Goal: Information Seeking & Learning: Learn about a topic

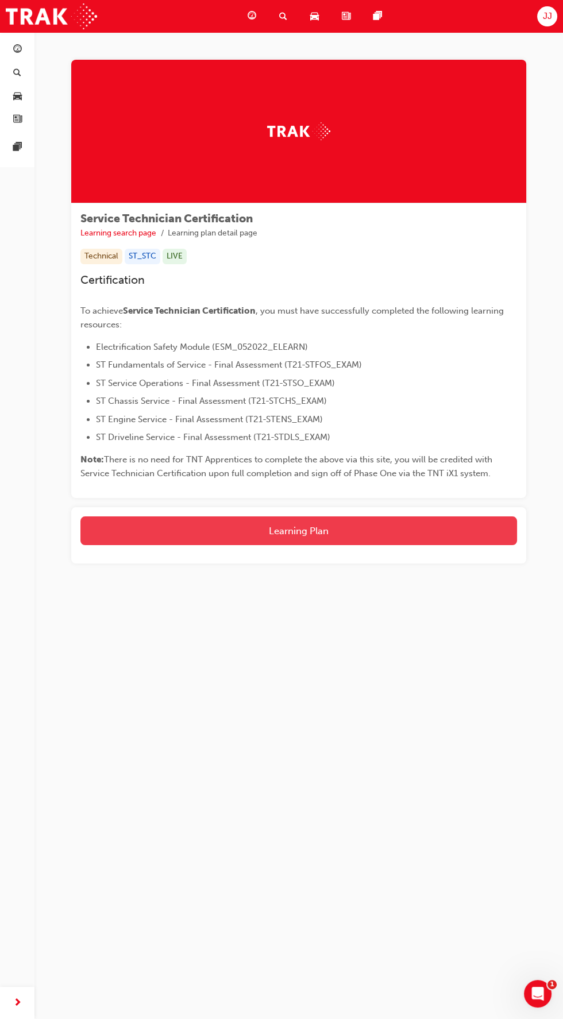
click at [404, 532] on button "Learning Plan" at bounding box center [298, 530] width 436 height 29
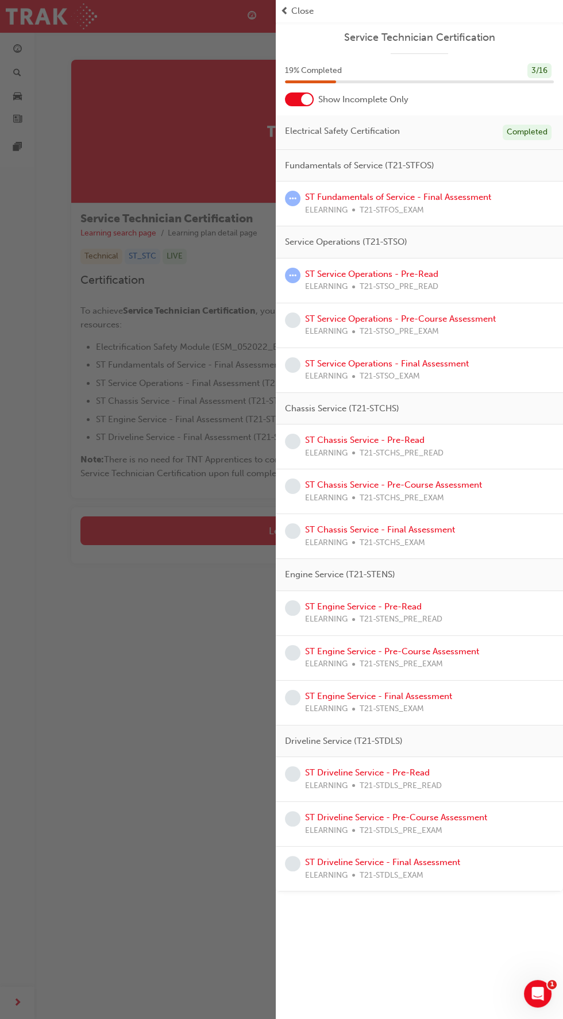
click at [454, 102] on div "Show Incomplete Only" at bounding box center [419, 99] width 287 height 14
click at [478, 201] on link "ST Fundamentals of Service - Final Assessment" at bounding box center [398, 197] width 186 height 10
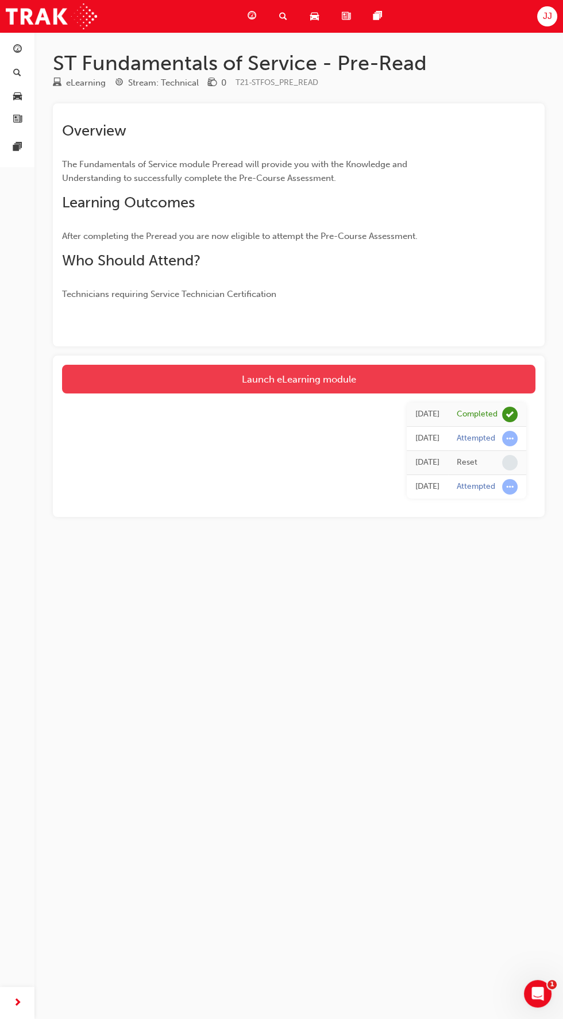
click at [313, 378] on link "Launch eLearning module" at bounding box center [298, 379] width 473 height 29
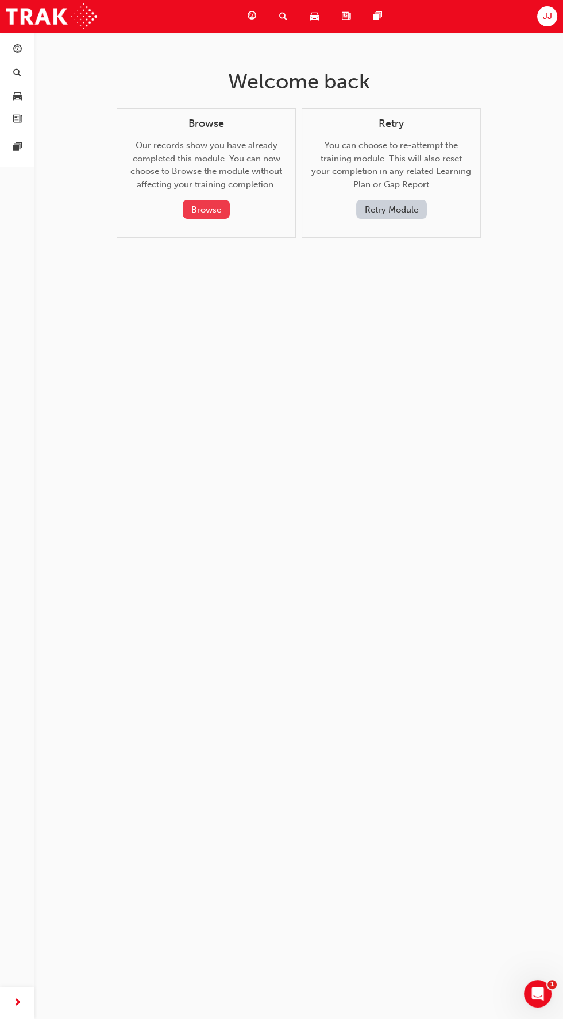
click at [217, 214] on button "Browse" at bounding box center [206, 209] width 47 height 19
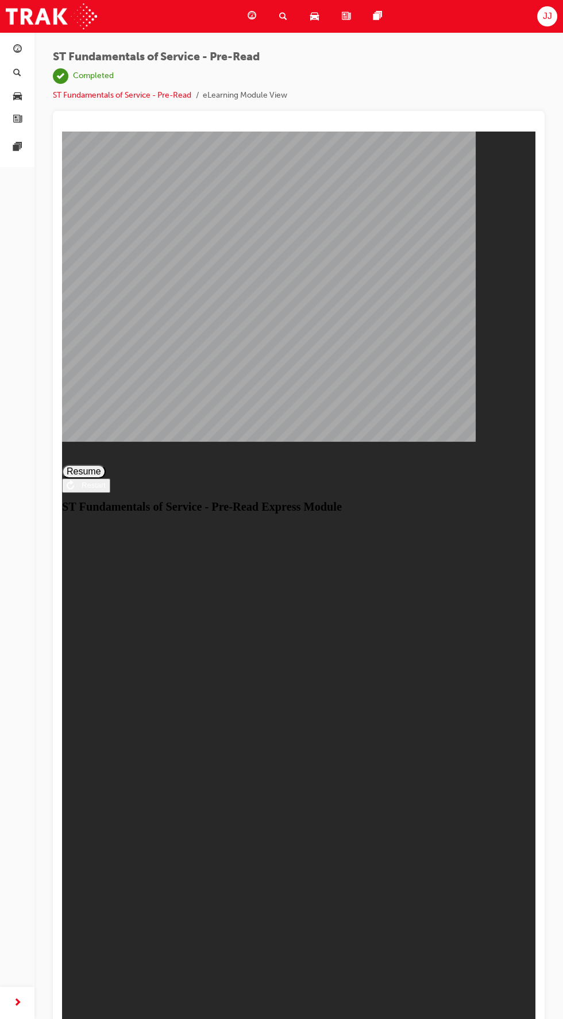
click at [106, 478] on button "Resume" at bounding box center [84, 472] width 44 height 14
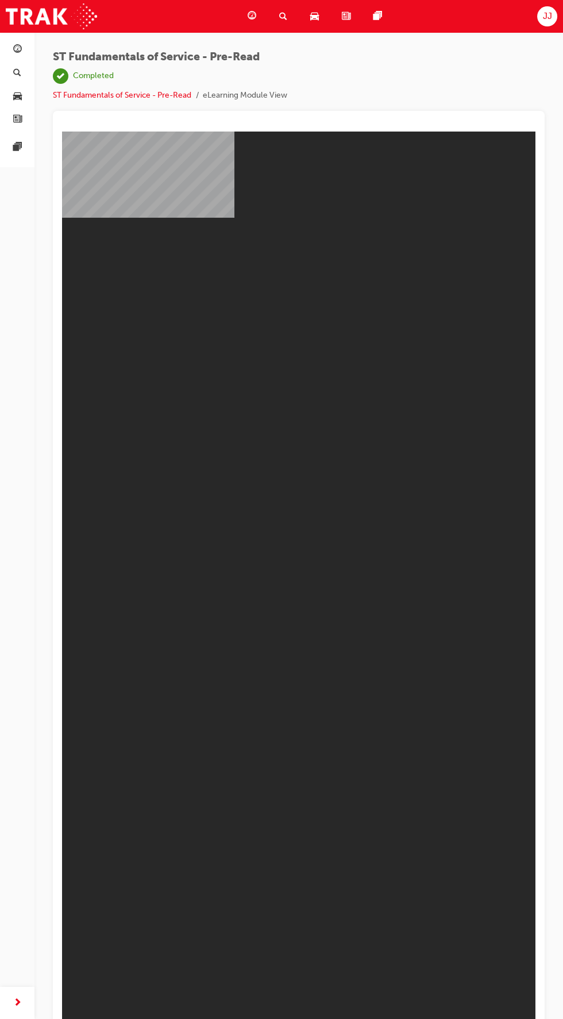
click at [241, 63] on span "ST Fundamentals of Service - Pre-Read" at bounding box center [170, 57] width 234 height 13
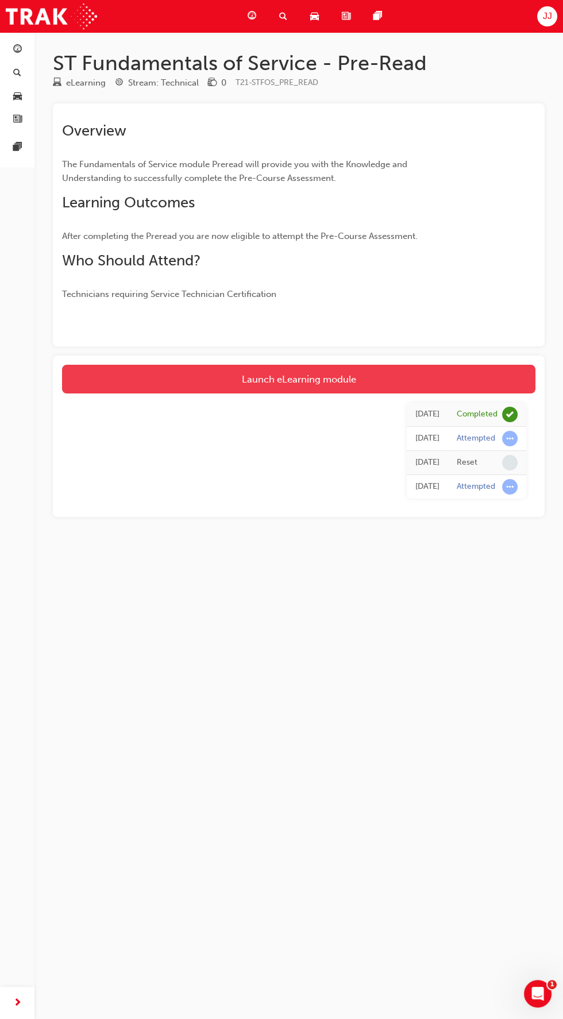
click at [322, 376] on link "Launch eLearning module" at bounding box center [298, 379] width 473 height 29
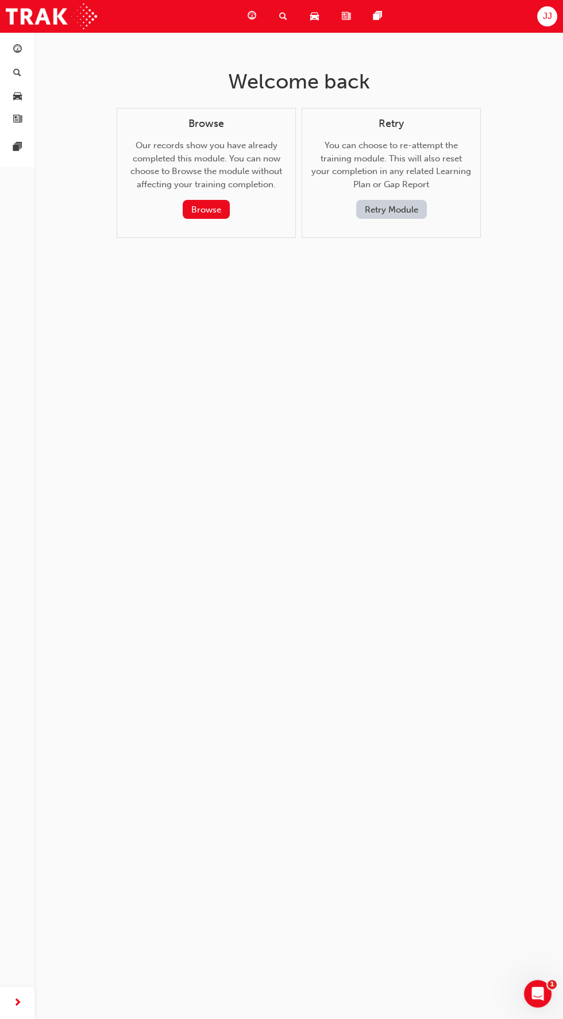
click at [403, 208] on button "Retry Module" at bounding box center [391, 209] width 71 height 19
